Goal: Information Seeking & Learning: Learn about a topic

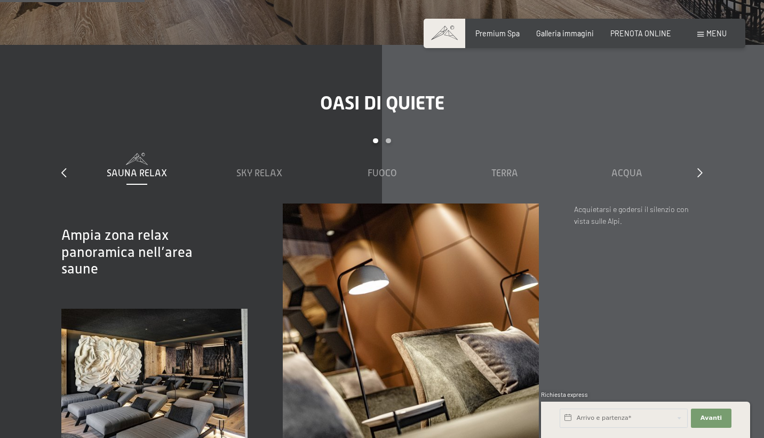
scroll to position [1276, 0]
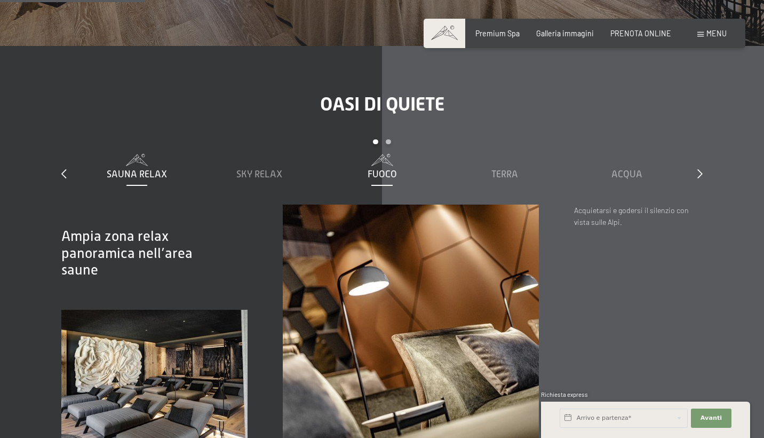
click at [371, 168] on div "Fuoco" at bounding box center [381, 174] width 113 height 13
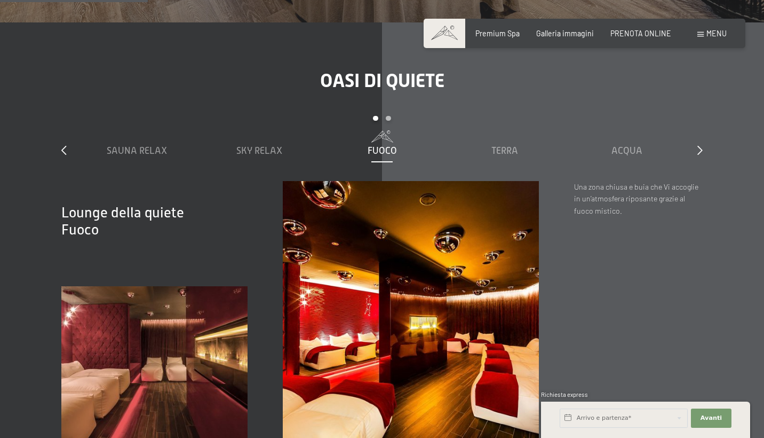
scroll to position [1295, 0]
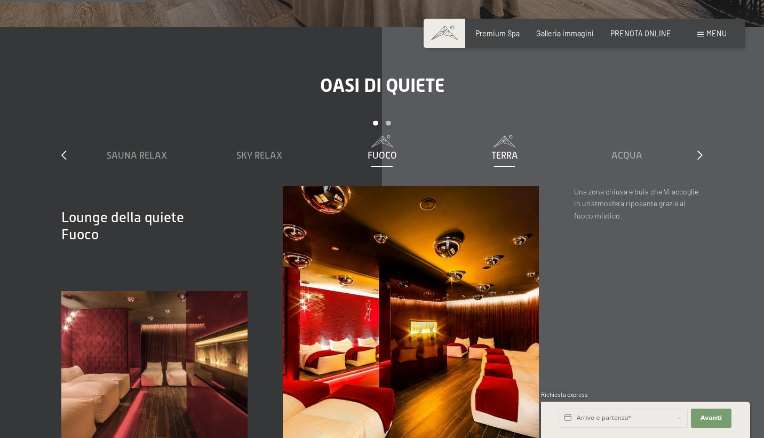
click at [518, 150] on span "Terra" at bounding box center [504, 155] width 27 height 11
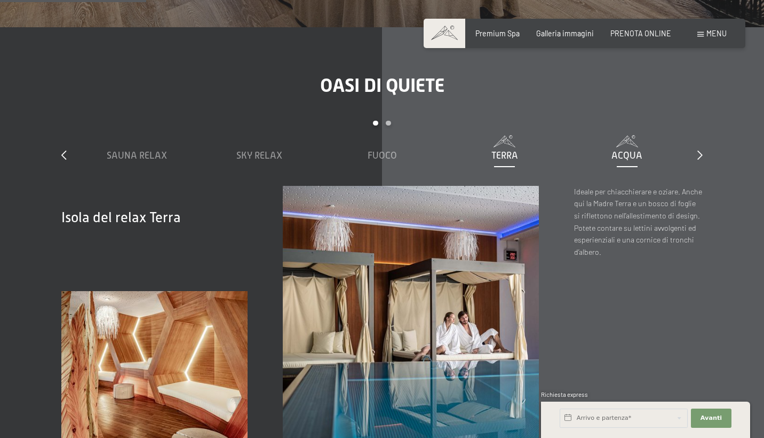
click at [626, 150] on span "Acqua" at bounding box center [627, 155] width 31 height 11
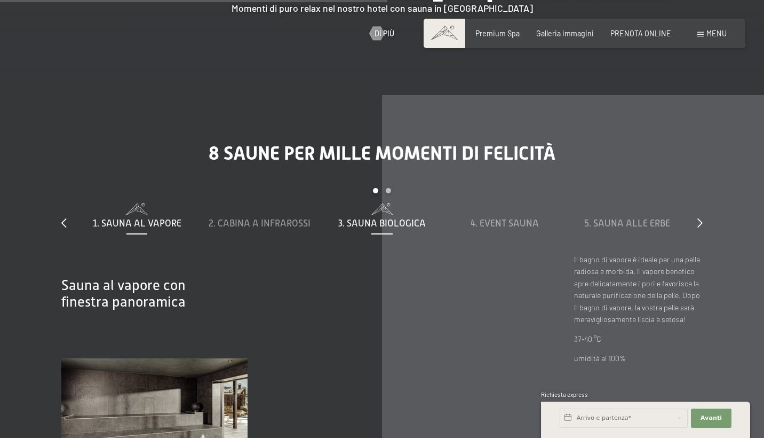
scroll to position [2999, 0]
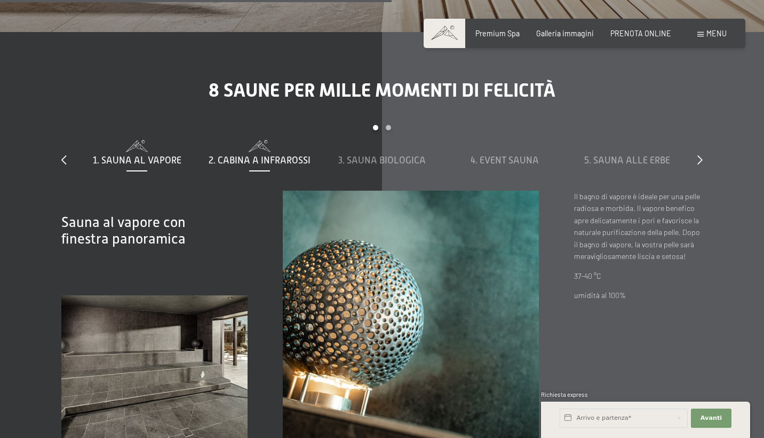
click at [253, 155] on span "2. Cabina a infrarossi" at bounding box center [260, 160] width 102 height 11
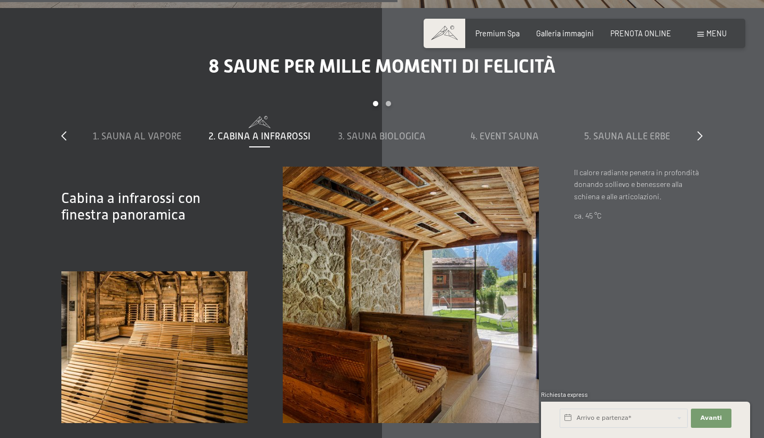
scroll to position [3047, 0]
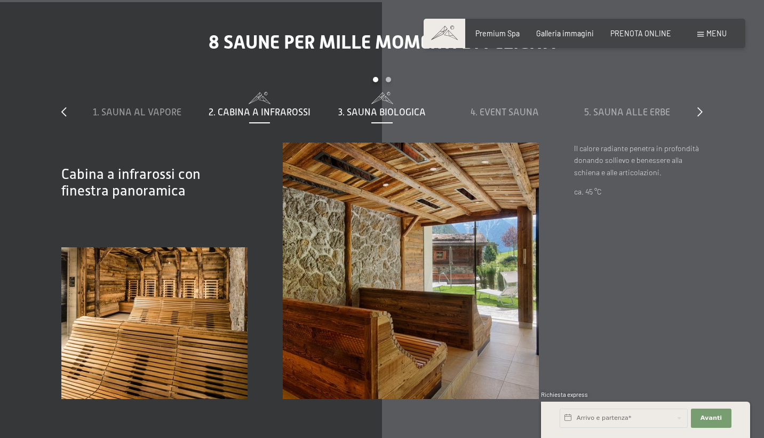
click at [375, 107] on span "3. Sauna biologica" at bounding box center [382, 112] width 88 height 11
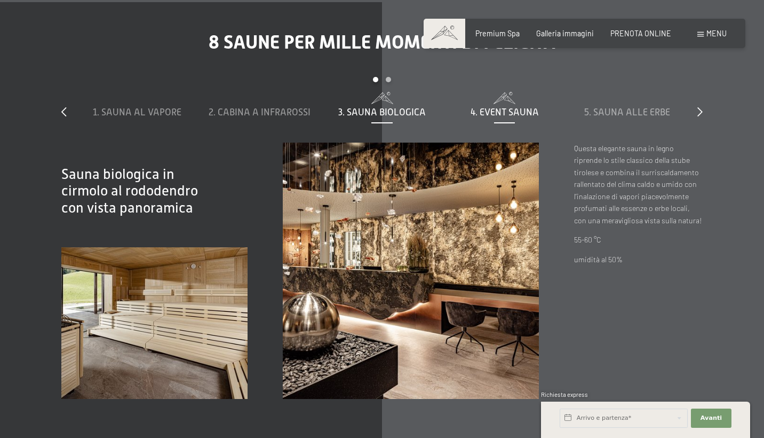
click at [504, 107] on span "4. Event Sauna" at bounding box center [505, 112] width 68 height 11
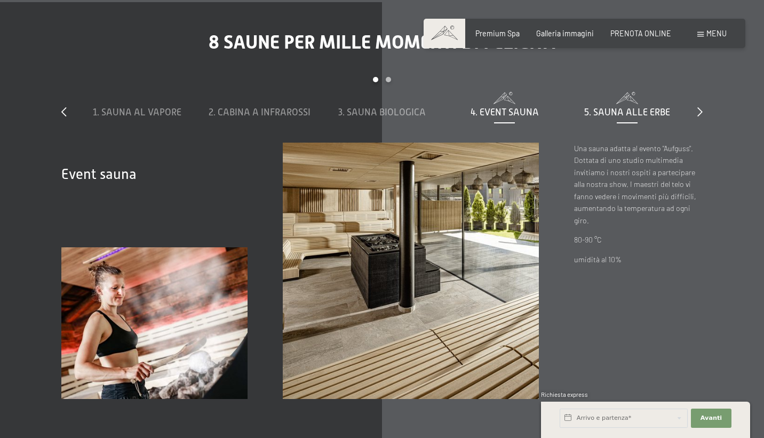
click at [629, 107] on span "5. Sauna alle erbe" at bounding box center [627, 112] width 86 height 11
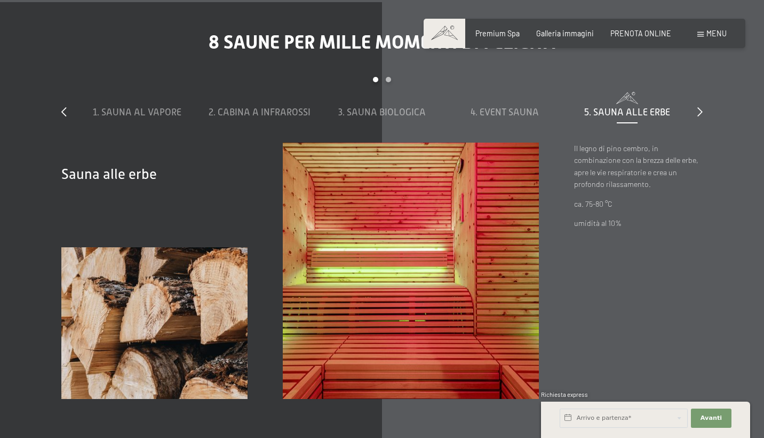
click at [696, 101] on div "slide 1 to 5 of 8 1. Sauna al vapore 2. Cabina a infrarossi 3. Sauna biologica …" at bounding box center [381, 109] width 641 height 65
click at [700, 107] on icon at bounding box center [699, 112] width 5 height 10
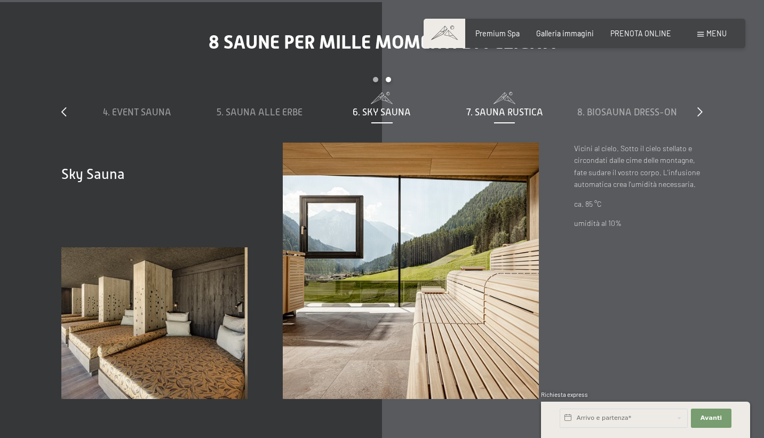
click at [502, 107] on span "7. Sauna rustica" at bounding box center [504, 112] width 77 height 11
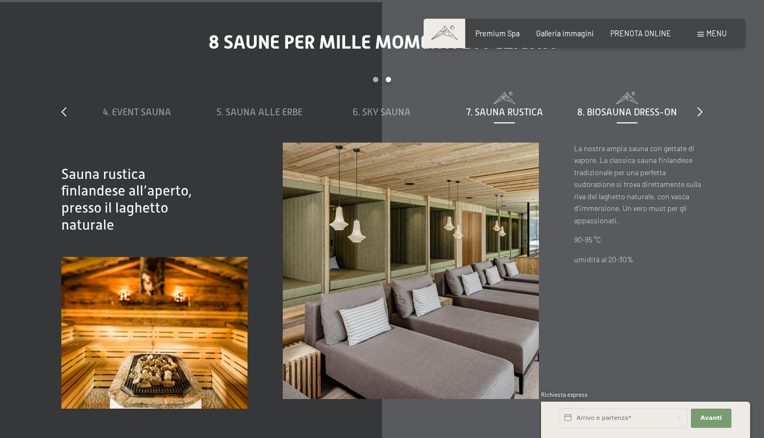
click at [630, 107] on span "8. Biosauna dress-on" at bounding box center [627, 112] width 100 height 11
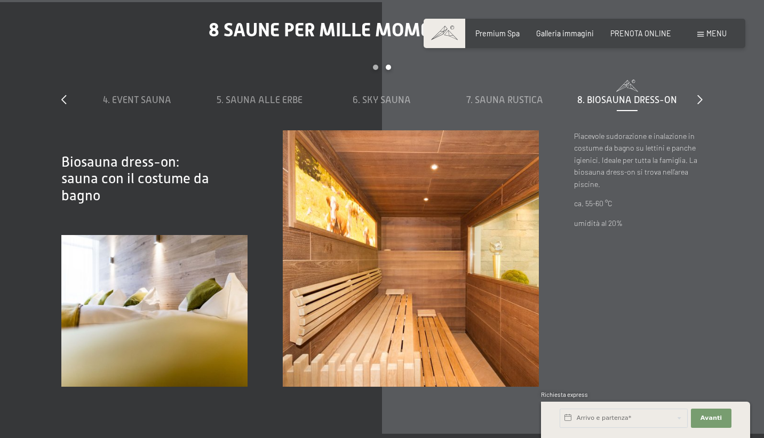
scroll to position [3061, 0]
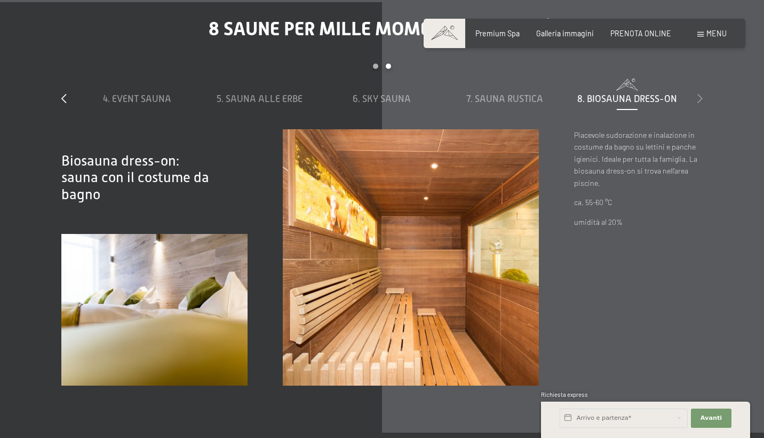
click at [700, 93] on icon at bounding box center [699, 98] width 5 height 10
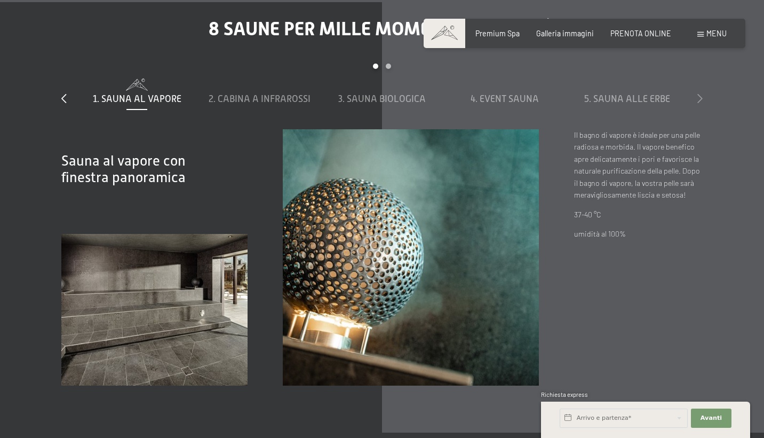
click at [700, 93] on icon at bounding box center [699, 98] width 5 height 10
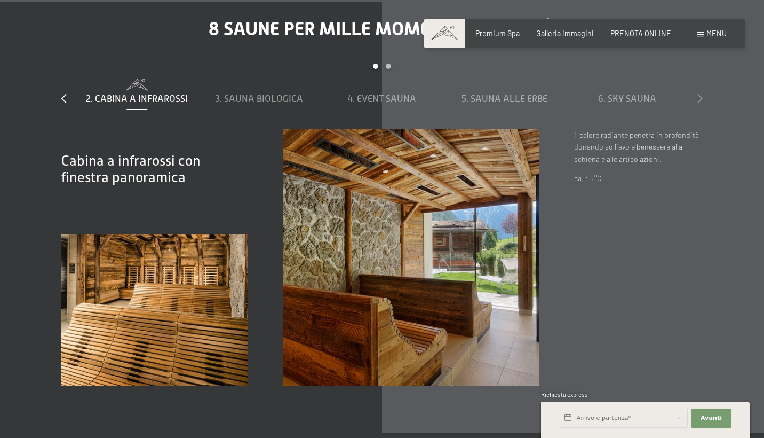
click at [700, 93] on icon at bounding box center [699, 98] width 5 height 10
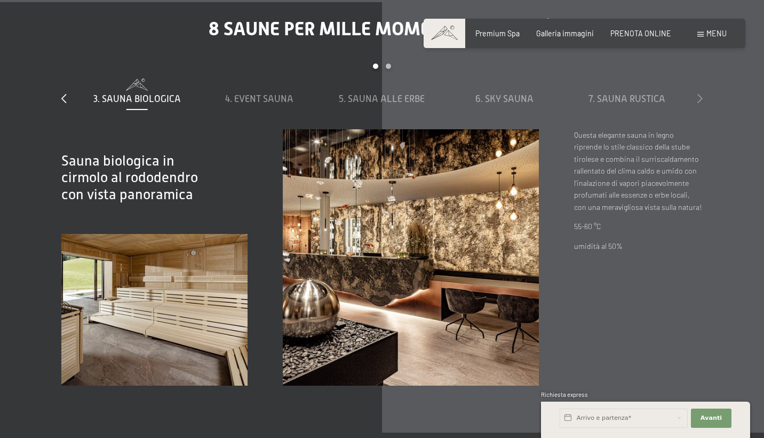
click at [700, 93] on icon at bounding box center [699, 98] width 5 height 10
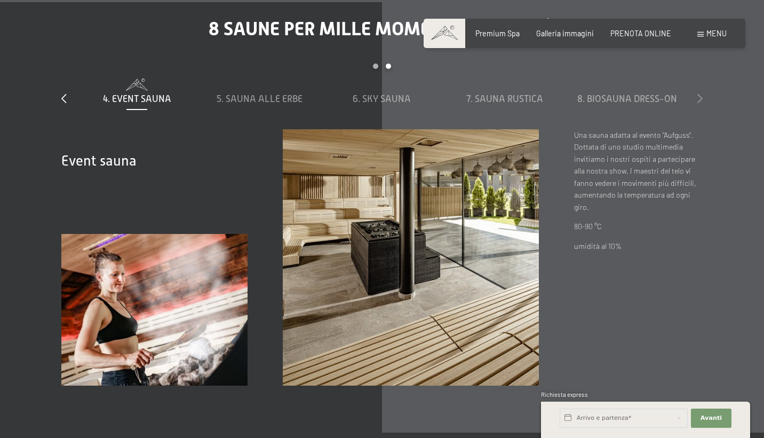
click at [700, 93] on icon at bounding box center [699, 98] width 5 height 10
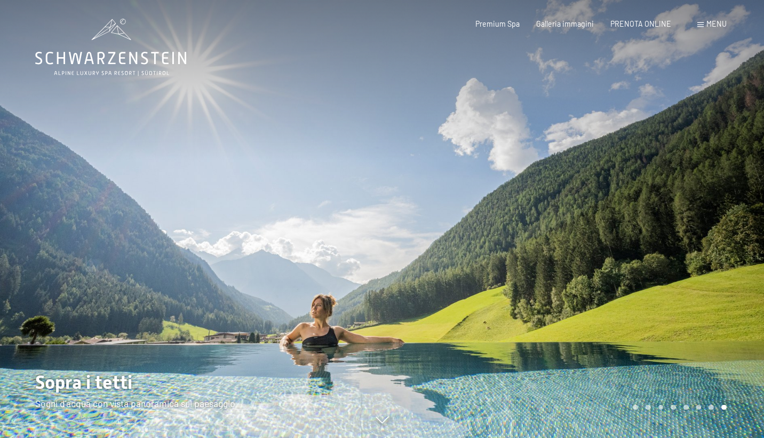
scroll to position [0, 0]
